Goal: Information Seeking & Learning: Compare options

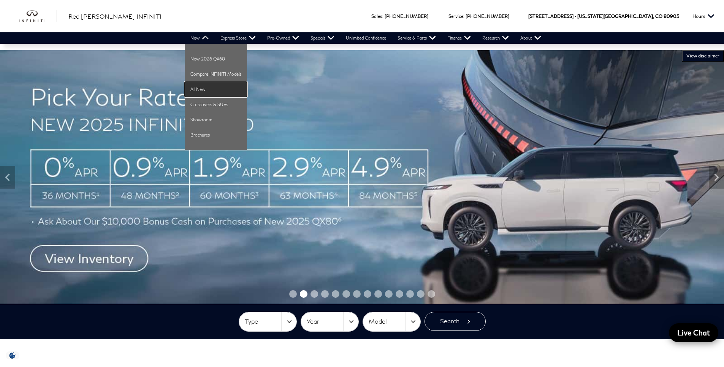
click at [209, 89] on link "All New" at bounding box center [216, 89] width 62 height 15
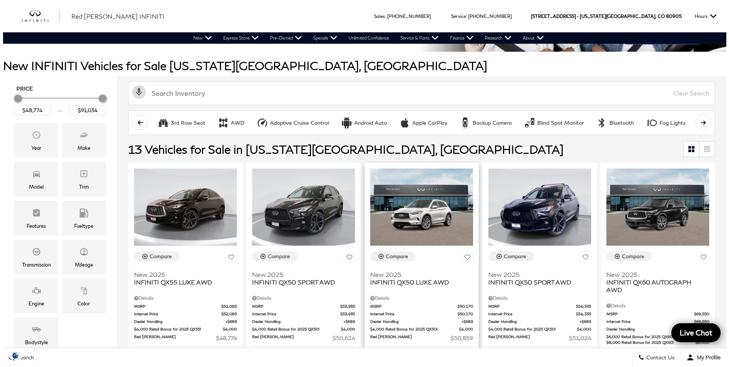
scroll to position [190, 0]
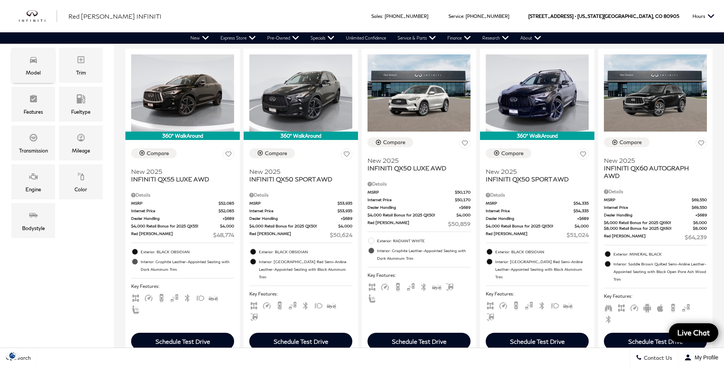
click at [41, 71] on div "Model" at bounding box center [33, 64] width 44 height 35
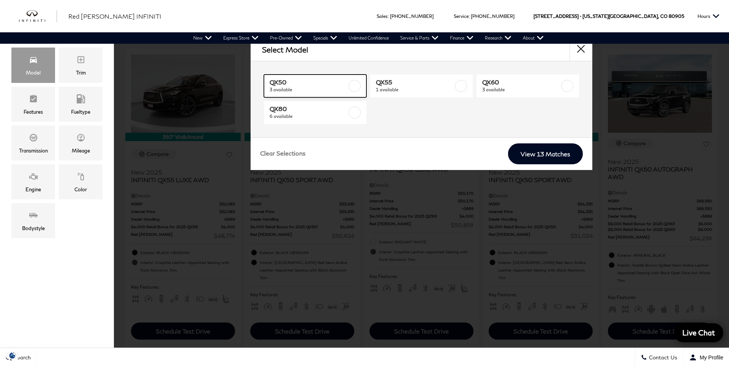
click at [340, 83] on span "QX50" at bounding box center [308, 82] width 77 height 8
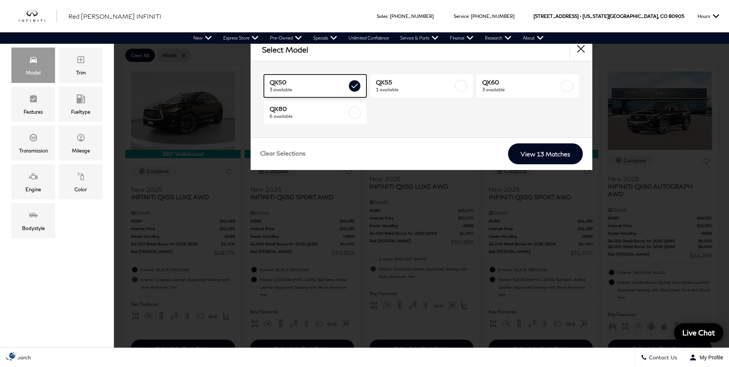
type input "$50,624"
type input "$51,024"
checkbox input "true"
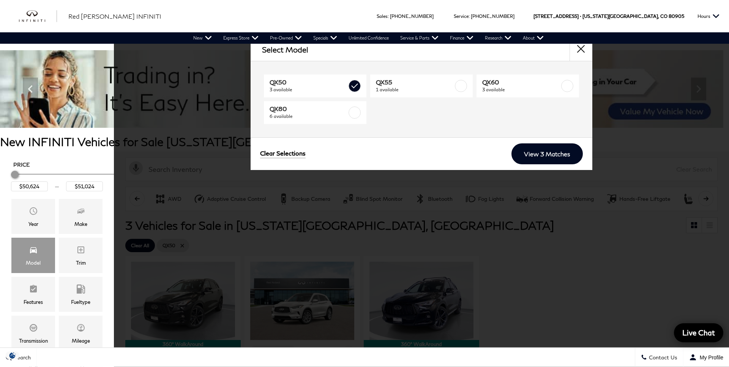
click at [564, 164] on div "Clear Selections View 3 Matches" at bounding box center [422, 153] width 342 height 33
click at [563, 156] on link "View 3 Matches" at bounding box center [547, 153] width 71 height 21
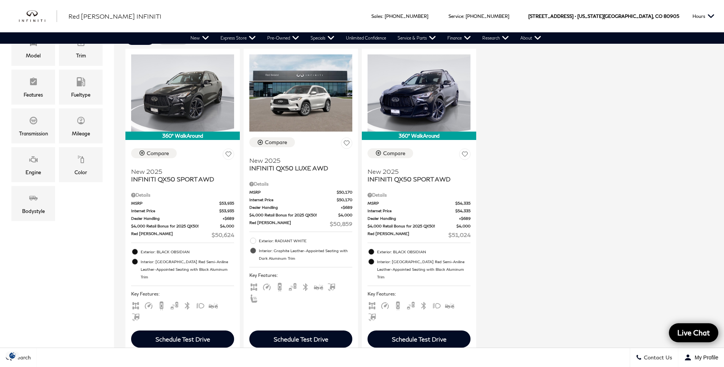
scroll to position [228, 0]
